Goal: Use online tool/utility

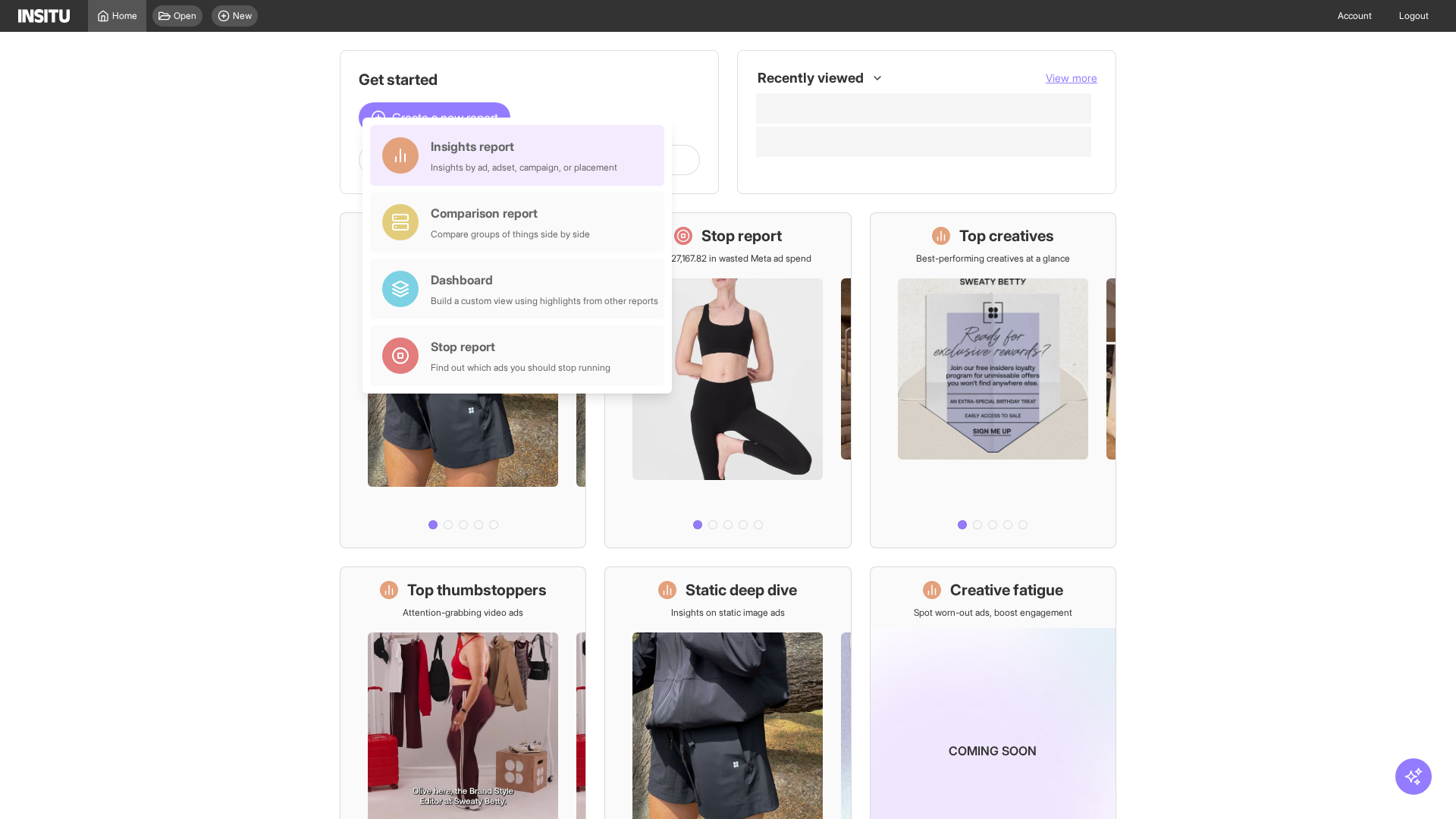
click at [521, 155] on div "Insights report Insights by ad, adset, campaign, or placement" at bounding box center [523, 155] width 186 height 37
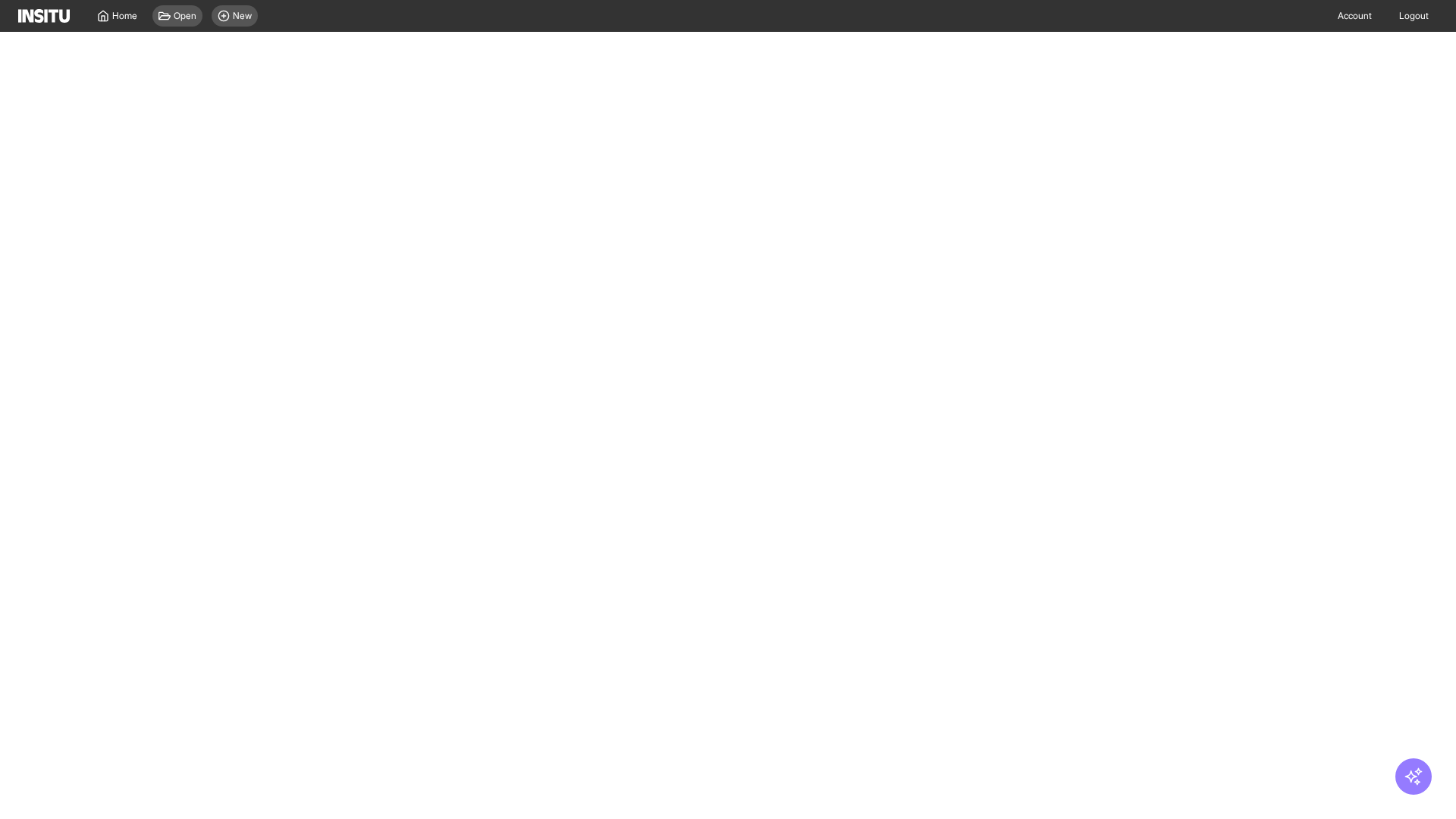
select select "**"
